Goal: Find contact information

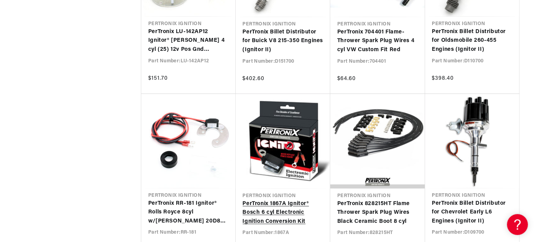
scroll to position [0, 211]
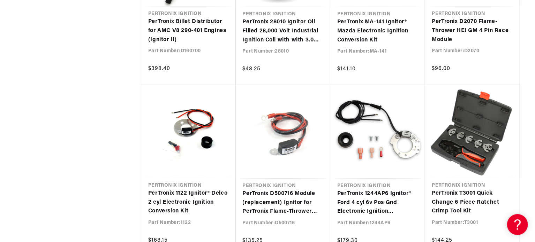
scroll to position [0, 5]
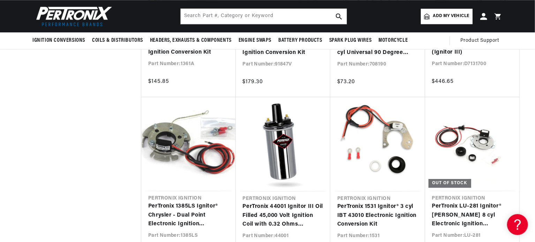
scroll to position [4914, 0]
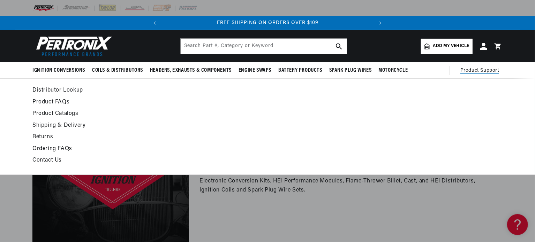
click at [473, 67] on span "Product Support" at bounding box center [479, 71] width 39 height 8
click at [471, 65] on summary "Product Support" at bounding box center [481, 70] width 42 height 17
click at [43, 160] on link "Contact Us" at bounding box center [203, 161] width 343 height 10
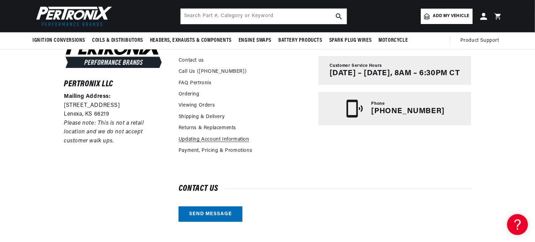
click at [196, 143] on link "Updating Account Information" at bounding box center [213, 140] width 71 height 8
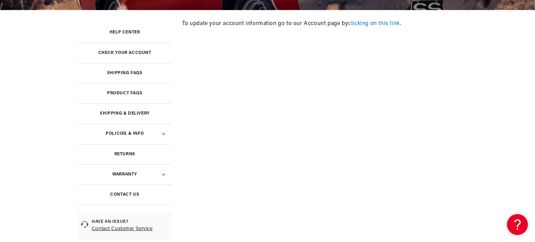
click at [369, 23] on link "clicking on this link" at bounding box center [374, 24] width 52 height 6
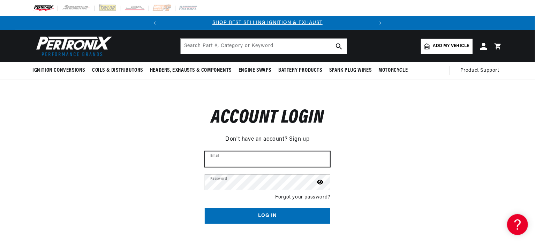
click at [255, 160] on input "Email" at bounding box center [267, 159] width 125 height 15
type input "[EMAIL_ADDRESS][DOMAIN_NAME]"
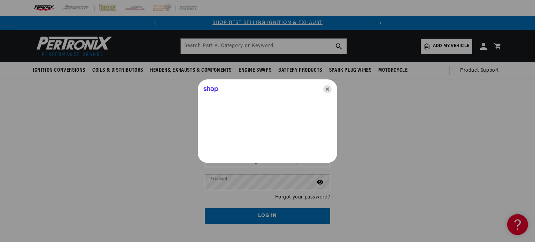
click at [324, 89] on icon "Close" at bounding box center [327, 89] width 8 height 8
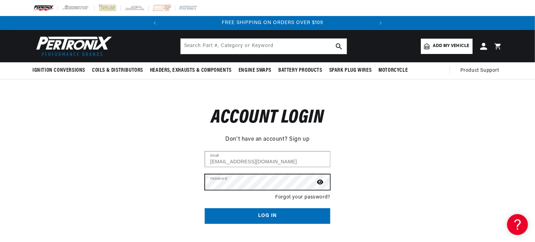
scroll to position [0, 211]
